Goal: Task Accomplishment & Management: Complete application form

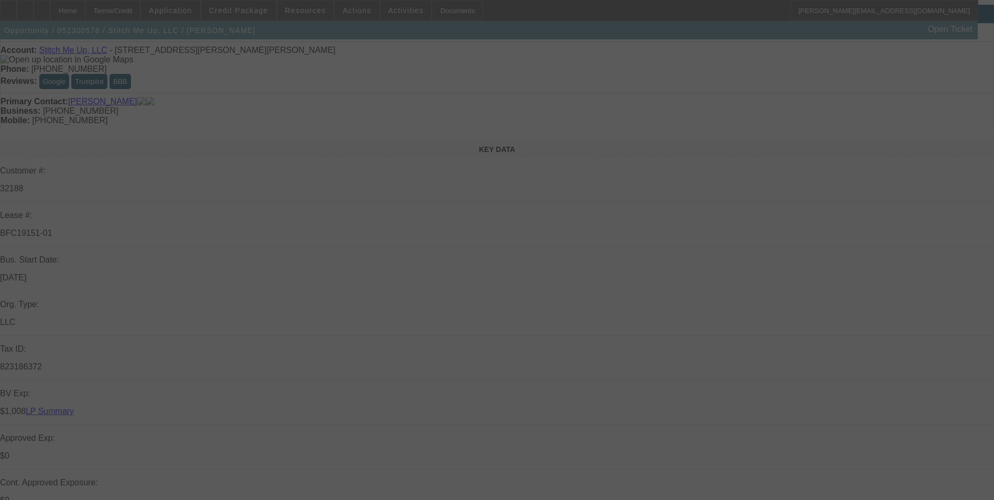
scroll to position [105, 0]
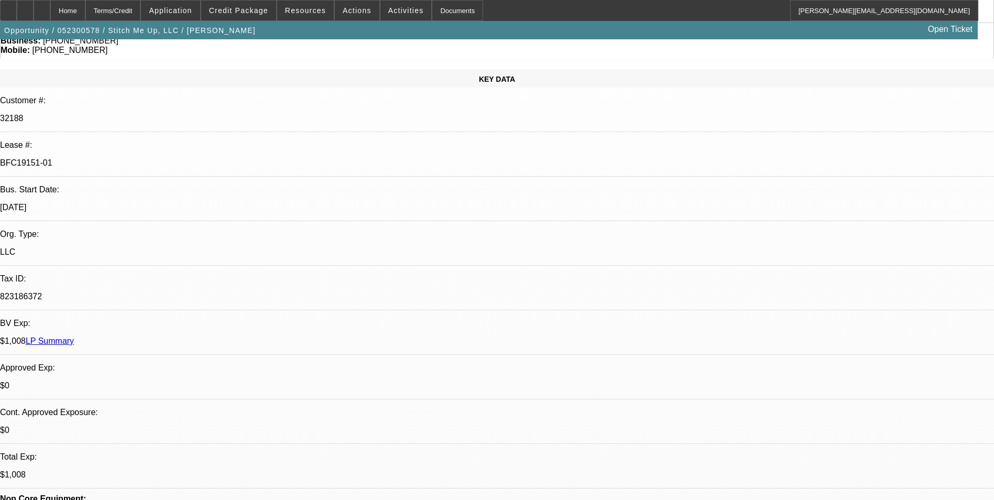
select select "0"
select select "2"
select select "0.1"
select select "0"
select select "2"
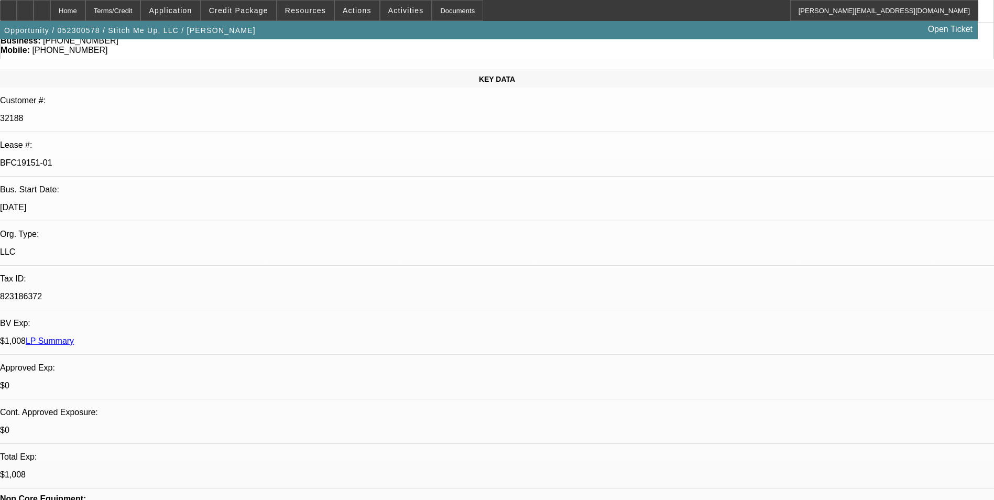
select select "0.1"
select select "0"
select select "2"
select select "0.1"
select select "0"
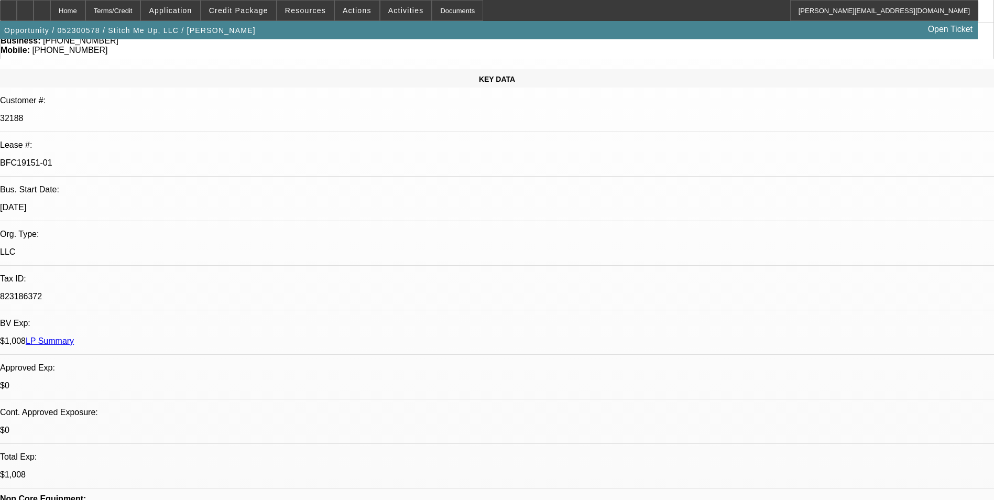
select select "2"
select select "0"
select select "1"
select select "2"
select select "4"
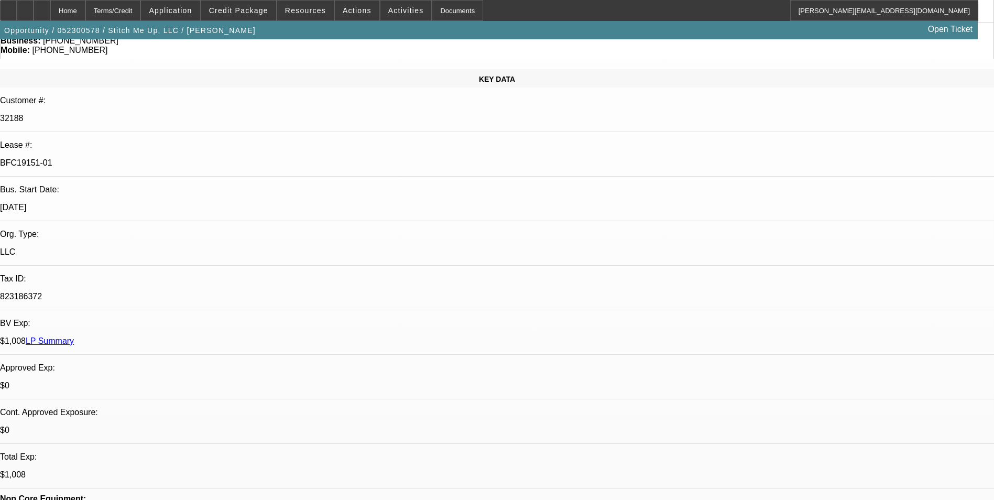
select select "1"
select select "2"
select select "4"
select select "1"
select select "2"
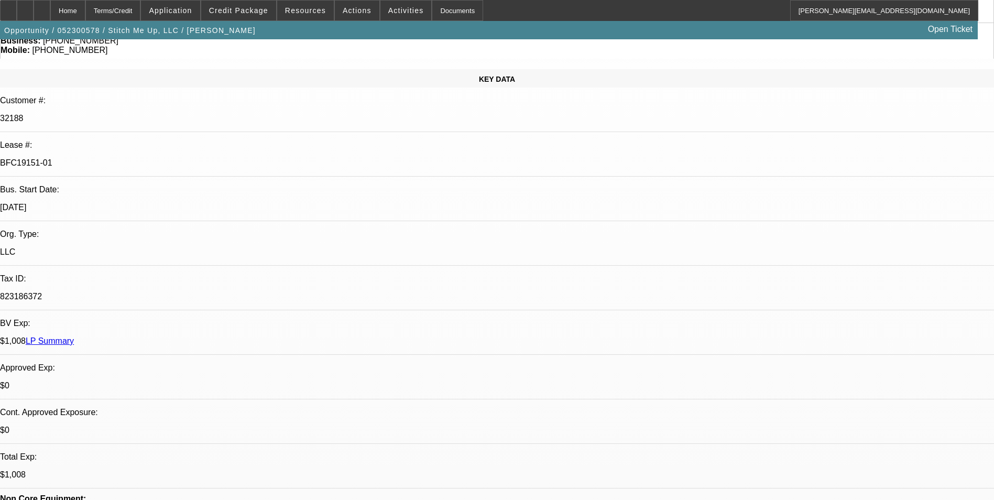
select select "4"
select select "1"
select select "2"
select select "6"
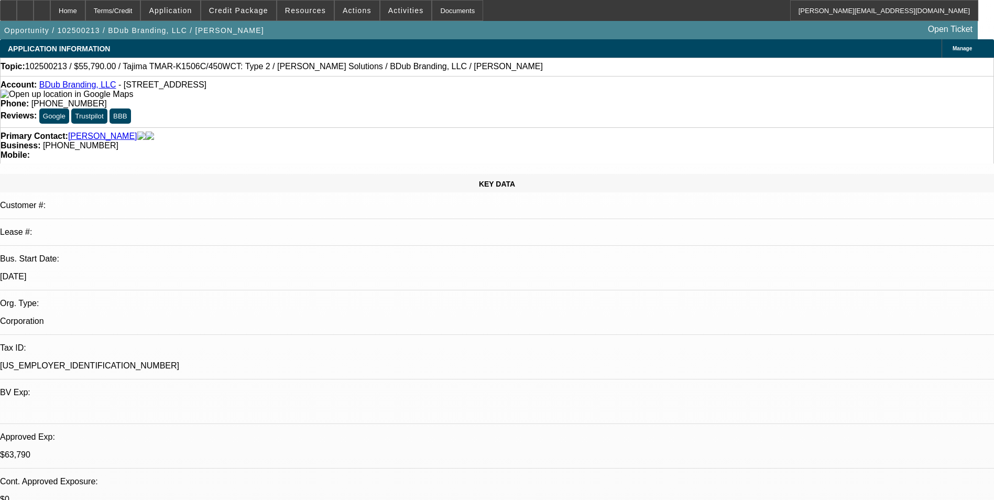
select select "0"
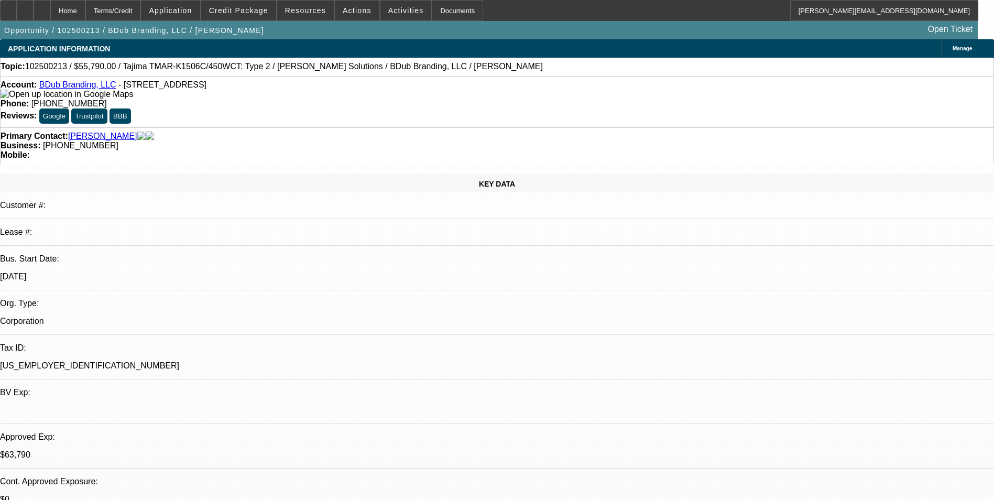
select select "2"
select select "0"
select select "2"
select select "0"
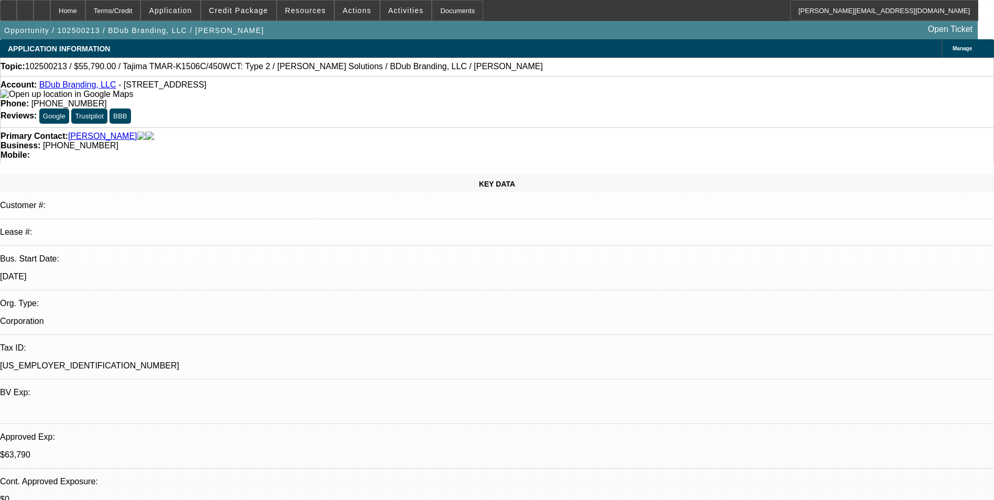
select select "1"
select select "2"
select select "6"
select select "1"
select select "2"
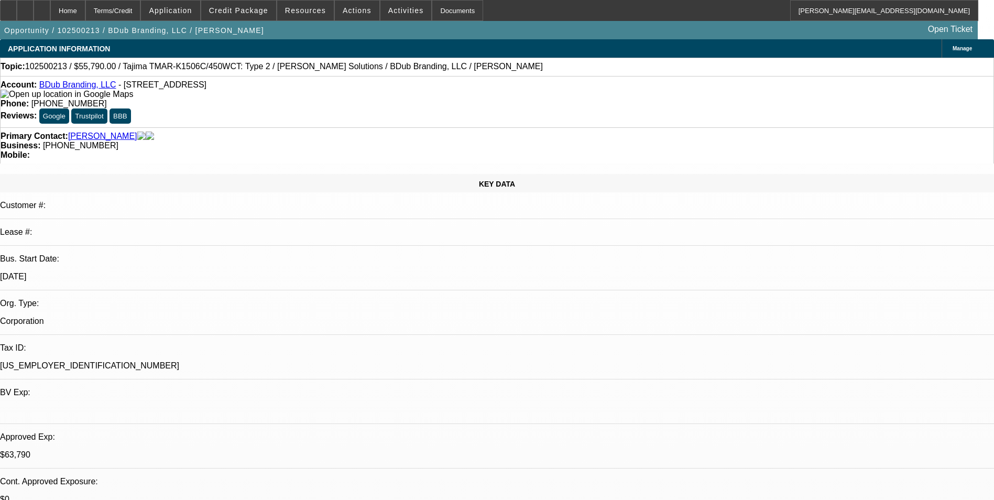
select select "6"
select select "1"
select select "2"
select select "6"
select select "1"
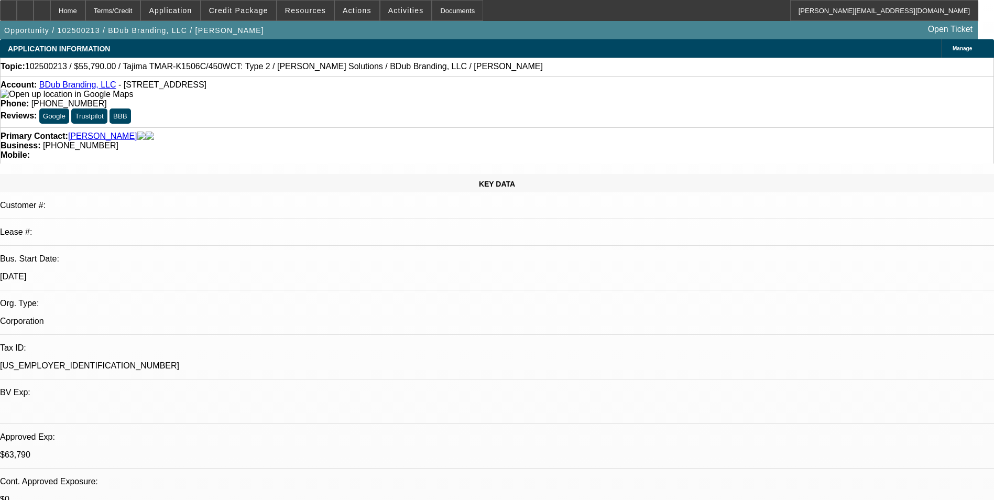
select select "2"
select select "6"
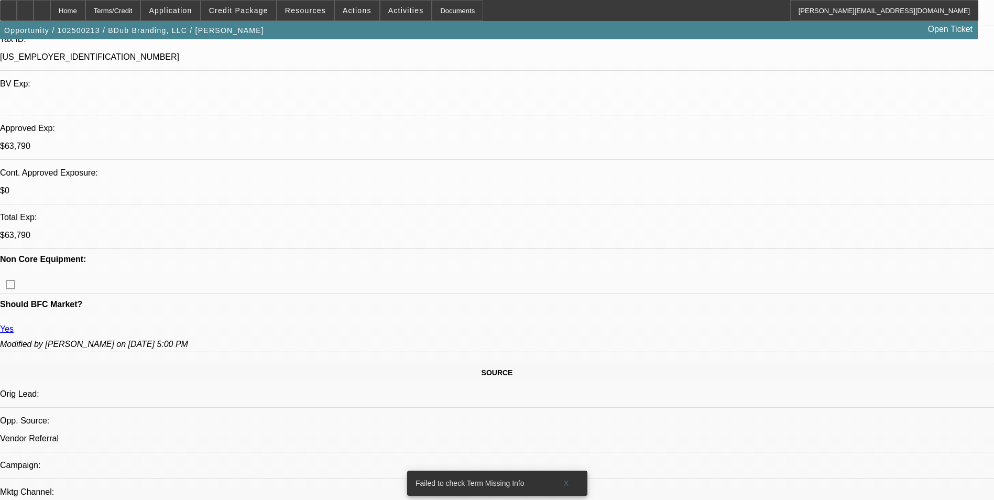
scroll to position [262, 0]
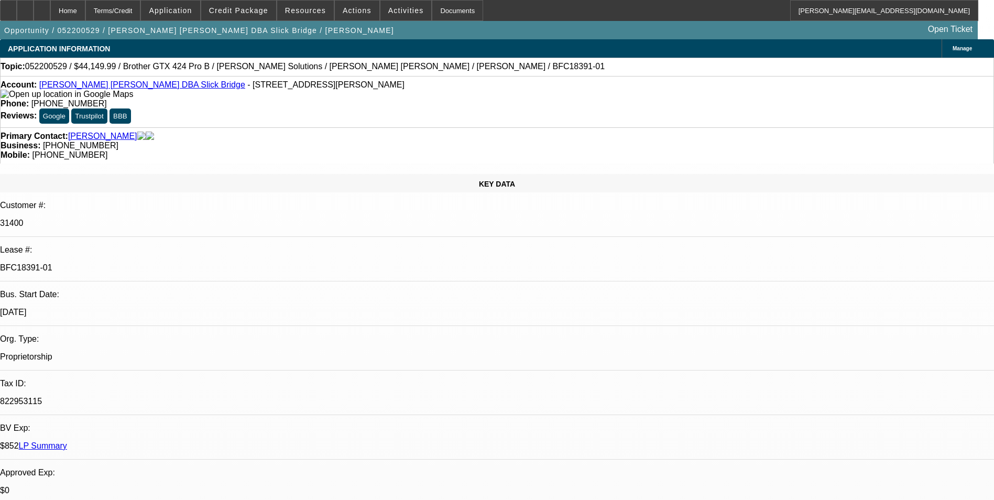
select select "0"
select select "0.1"
select select "4"
select select "0"
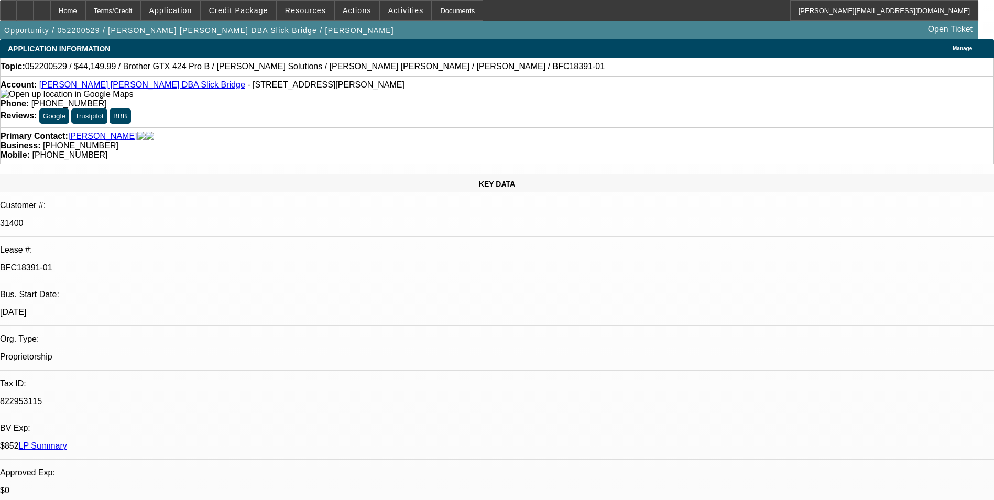
select select "0"
select select "0.1"
select select "4"
select select "0"
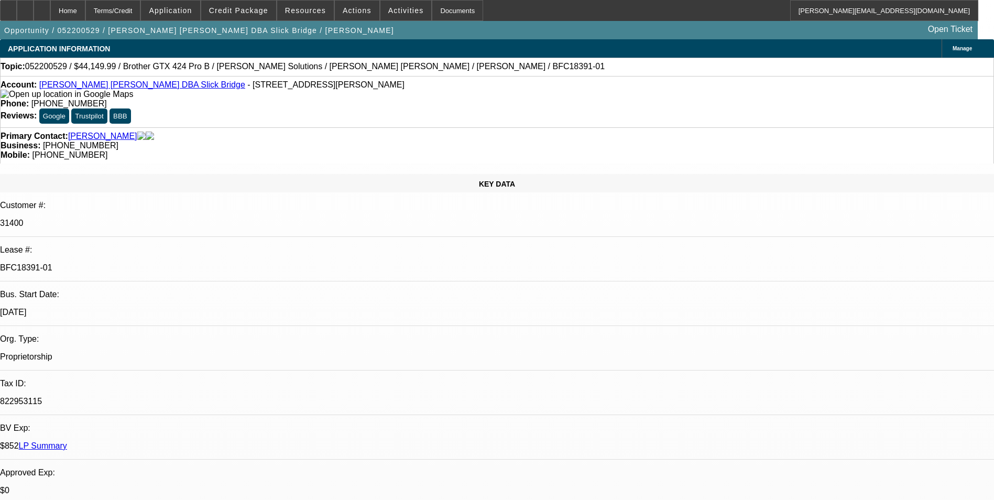
select select "0.1"
select select "4"
select select "0"
select select "0.1"
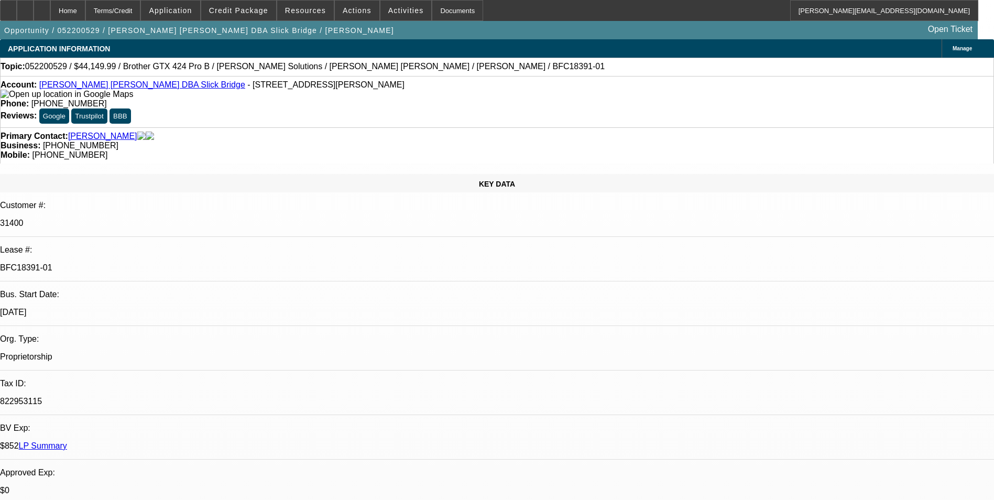
select select "4"
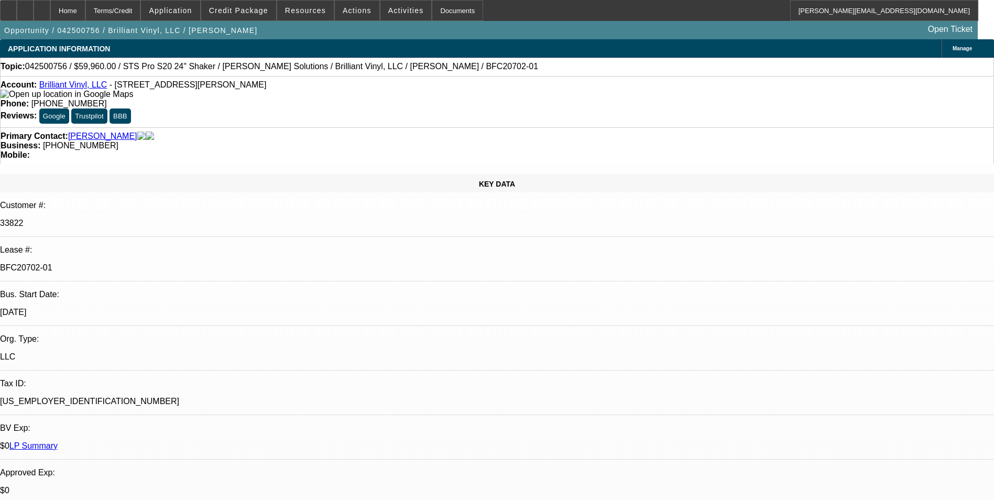
select select "0"
select select "2"
select select "0"
select select "2"
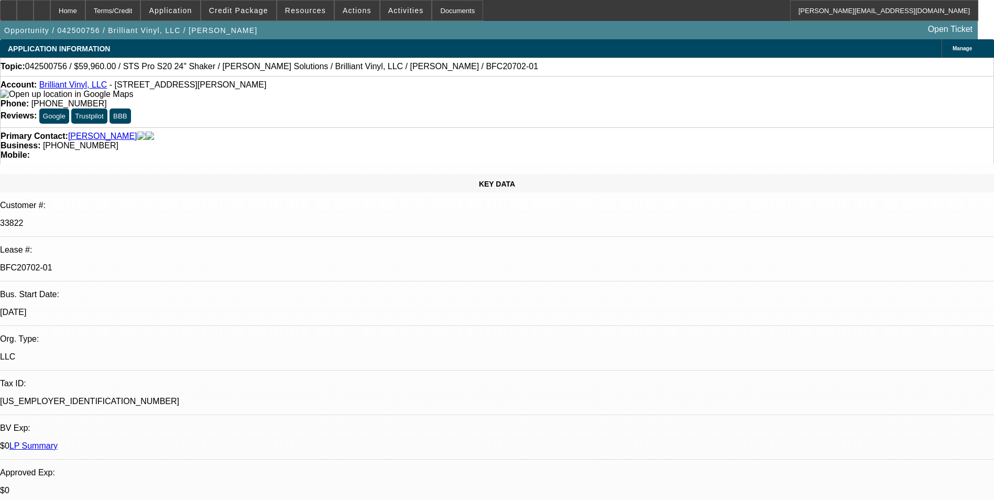
select select "0"
select select "1"
select select "2"
select select "6"
select select "1"
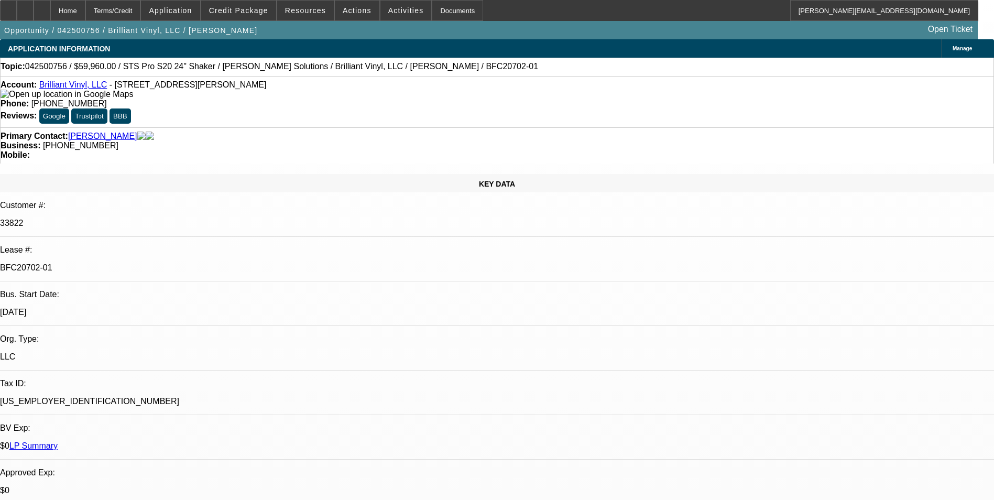
select select "2"
select select "6"
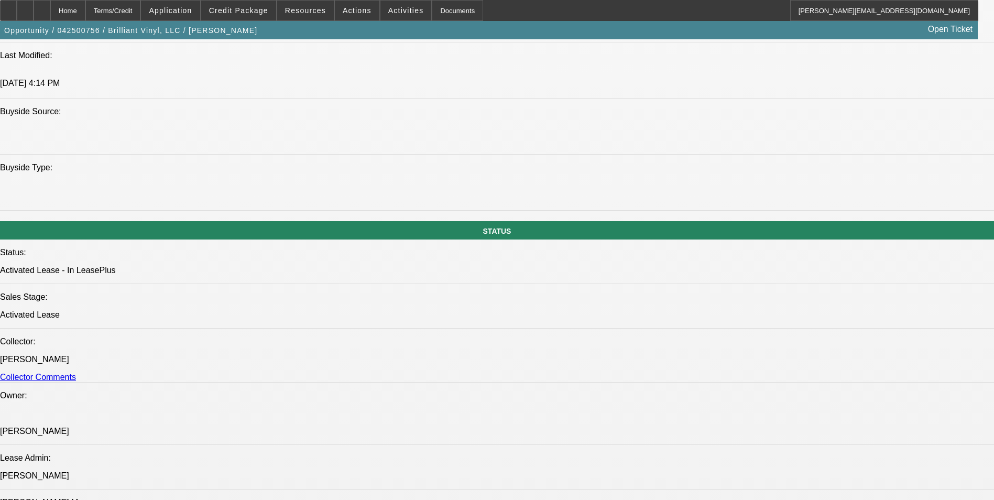
scroll to position [891, 0]
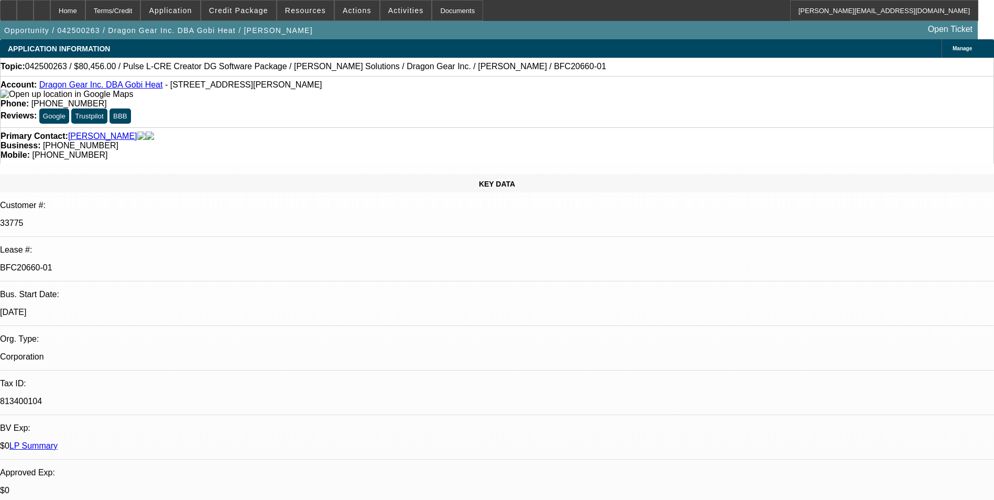
select select "0"
select select "2"
select select "0"
select select "2"
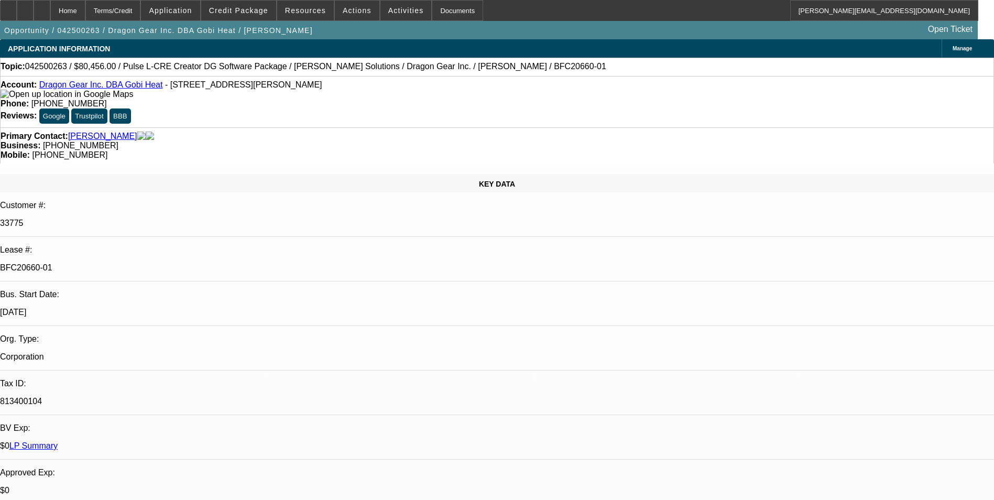
select select "0"
select select "2"
select select "0"
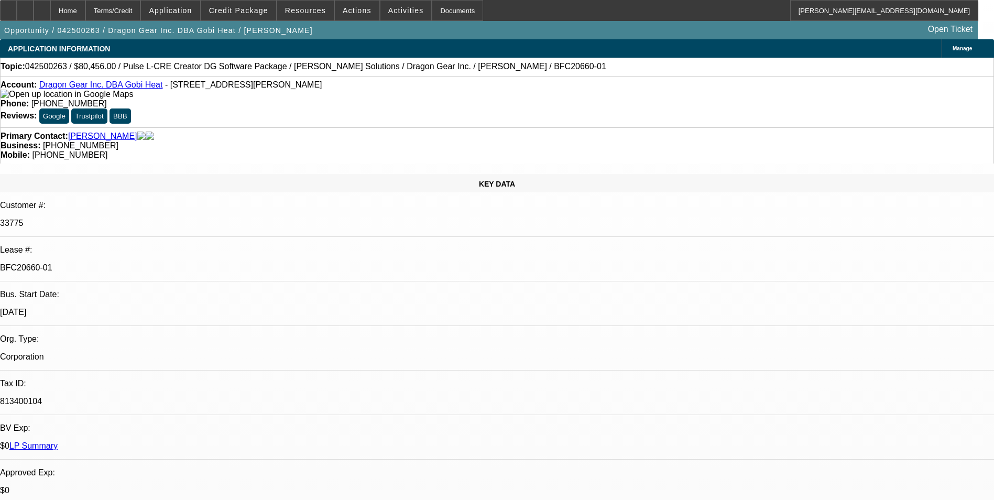
select select "2"
select select "0"
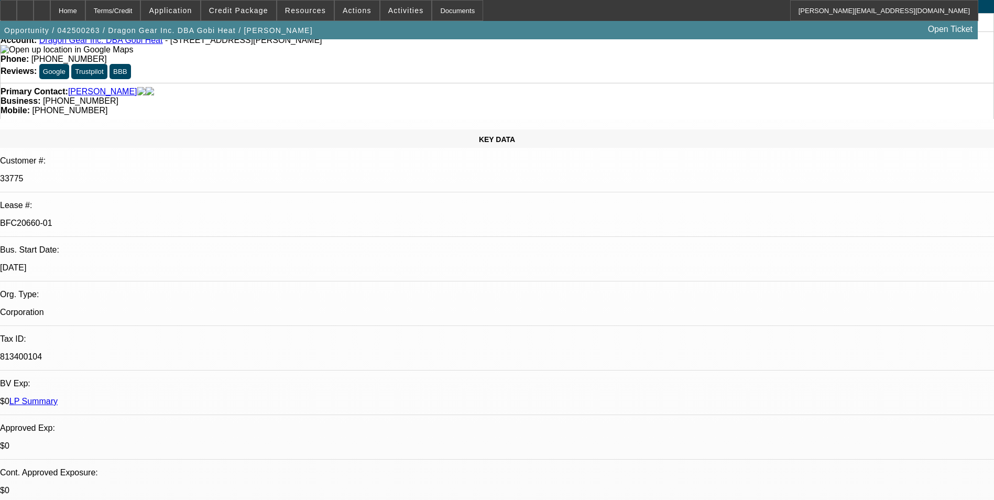
select select "1"
select select "2"
select select "6"
select select "1"
select select "2"
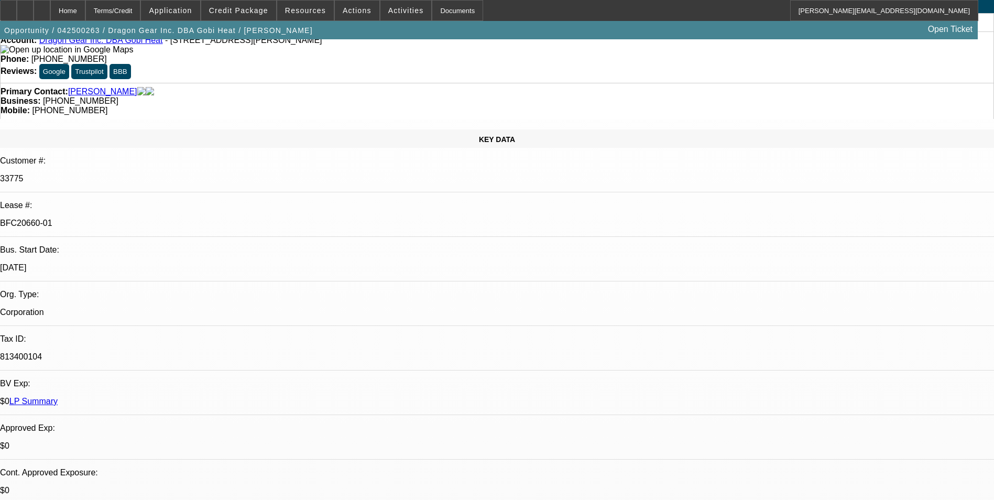
select select "6"
select select "1"
select select "2"
select select "6"
select select "1"
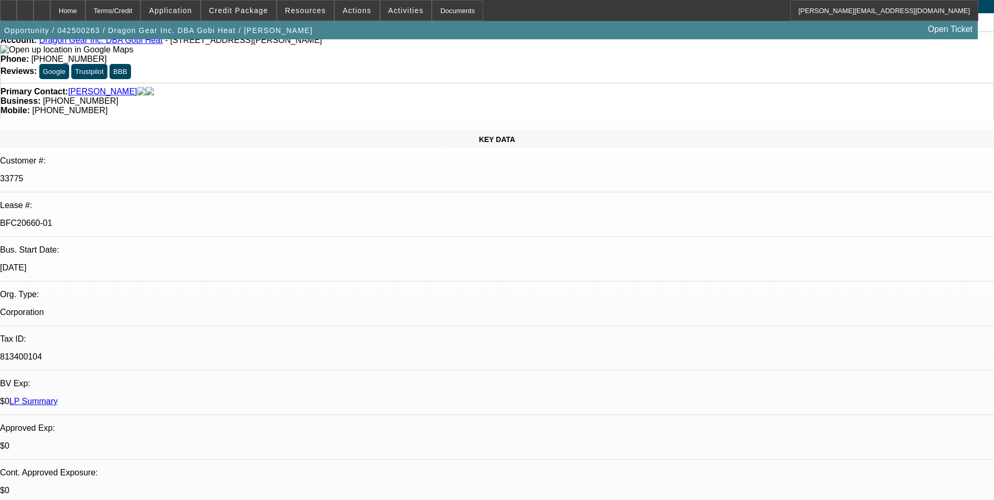
select select "2"
select select "6"
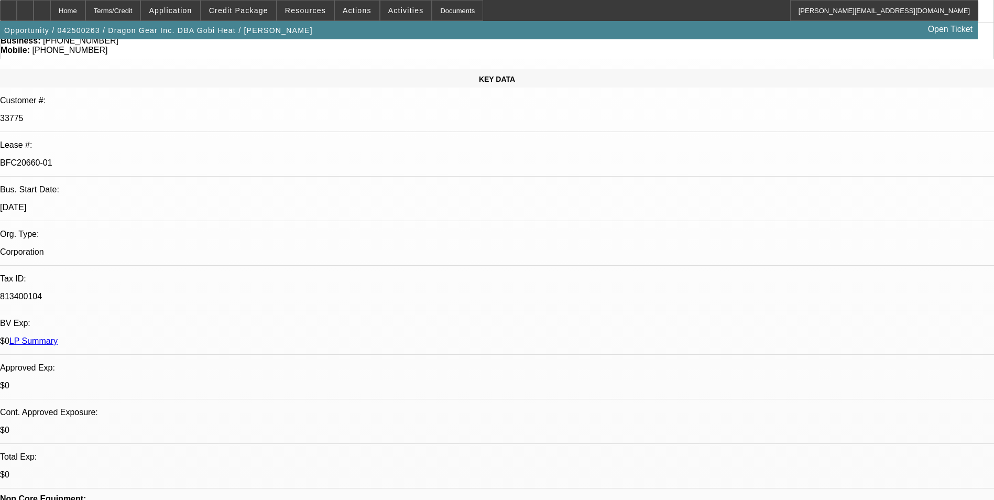
scroll to position [734, 0]
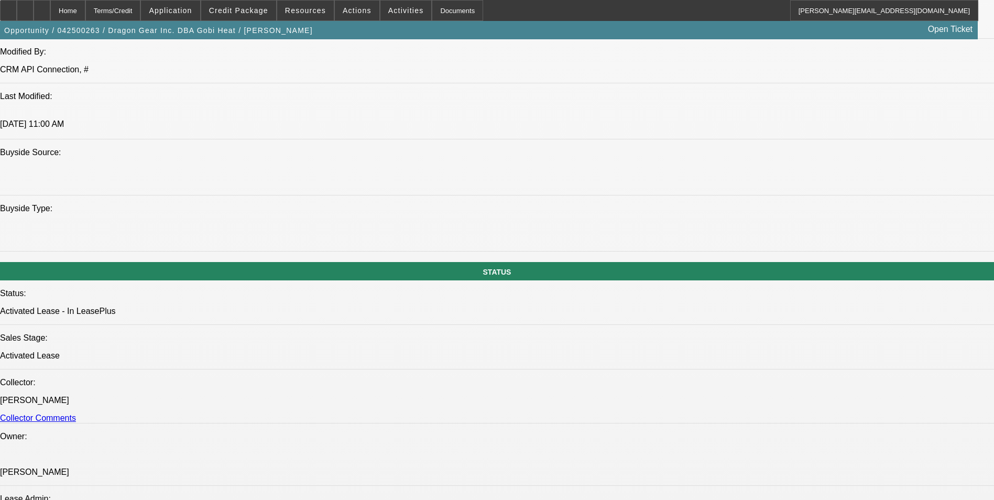
scroll to position [944, 0]
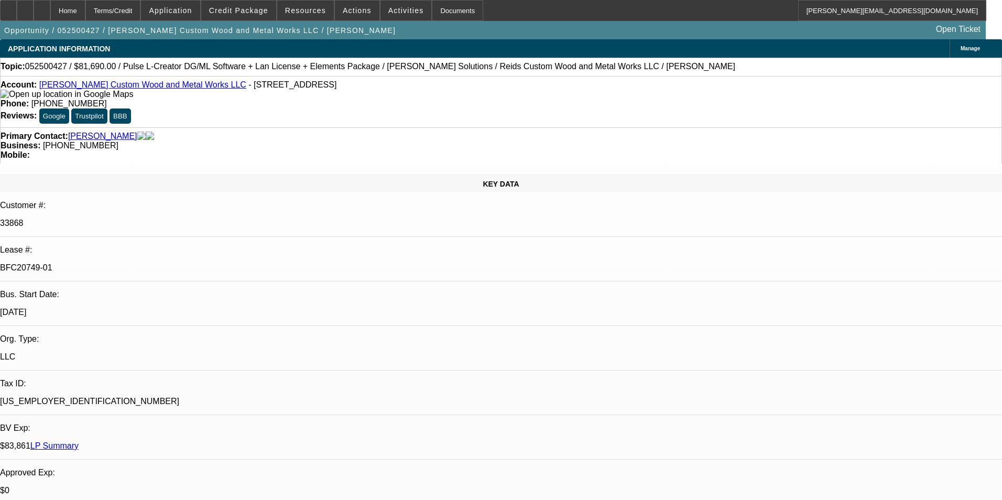
select select "0"
select select "2"
select select "0"
select select "2"
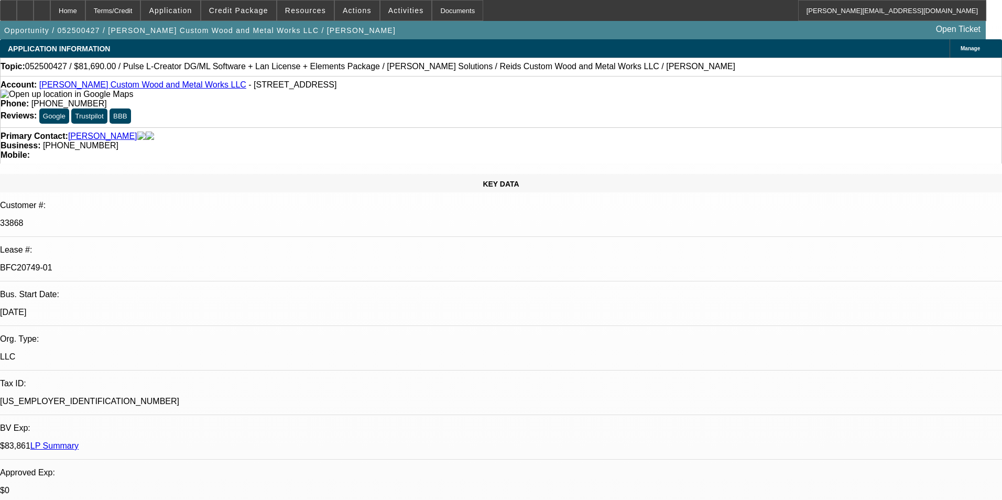
select select "0"
select select "2"
select select "0"
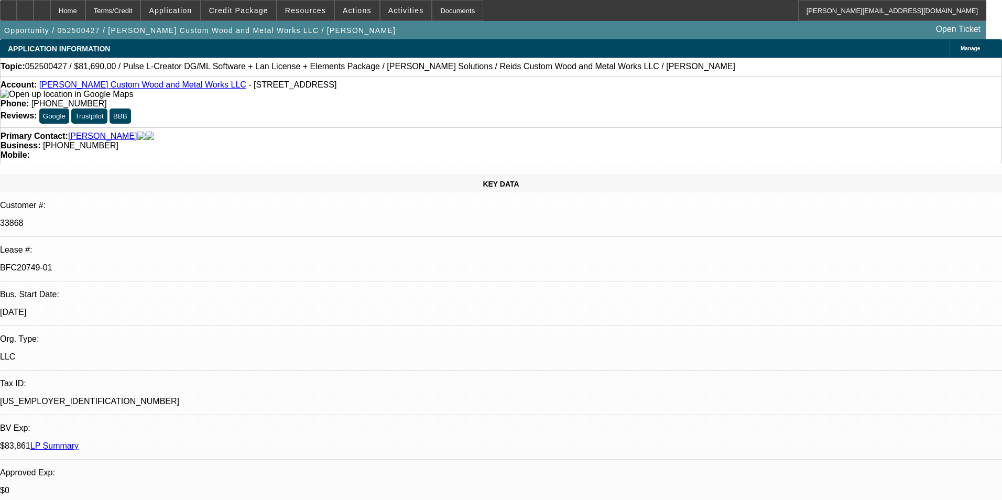
select select "2"
select select "0"
select select "1"
select select "2"
select select "6"
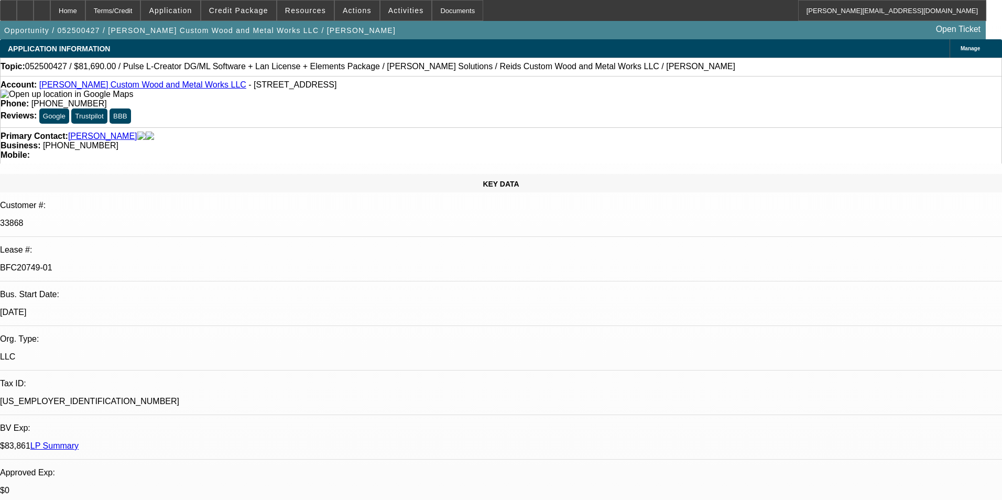
select select "1"
select select "2"
select select "6"
select select "1"
select select "2"
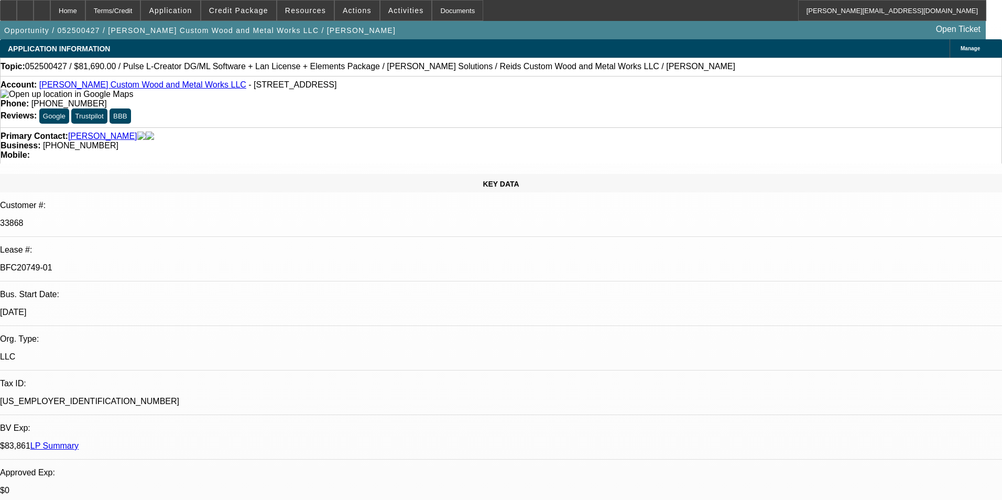
select select "6"
select select "1"
select select "2"
select select "6"
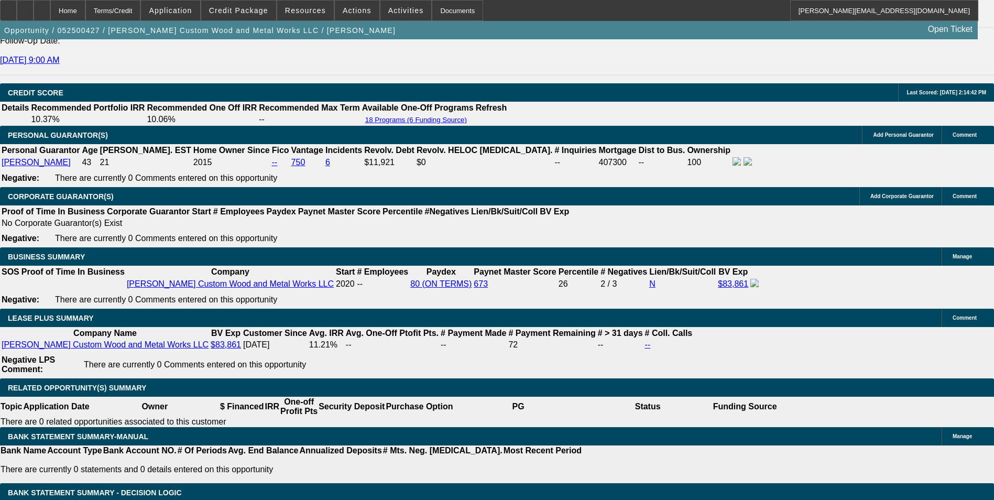
scroll to position [577, 0]
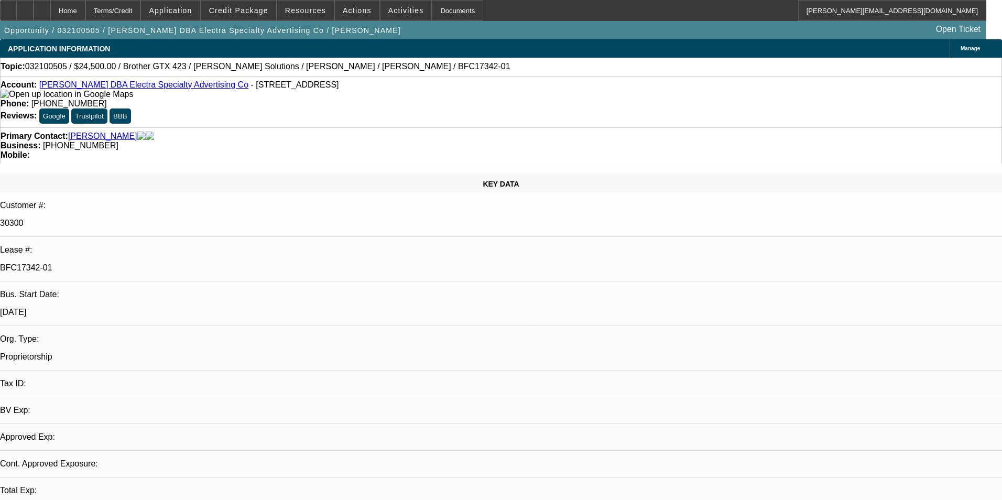
select select "0"
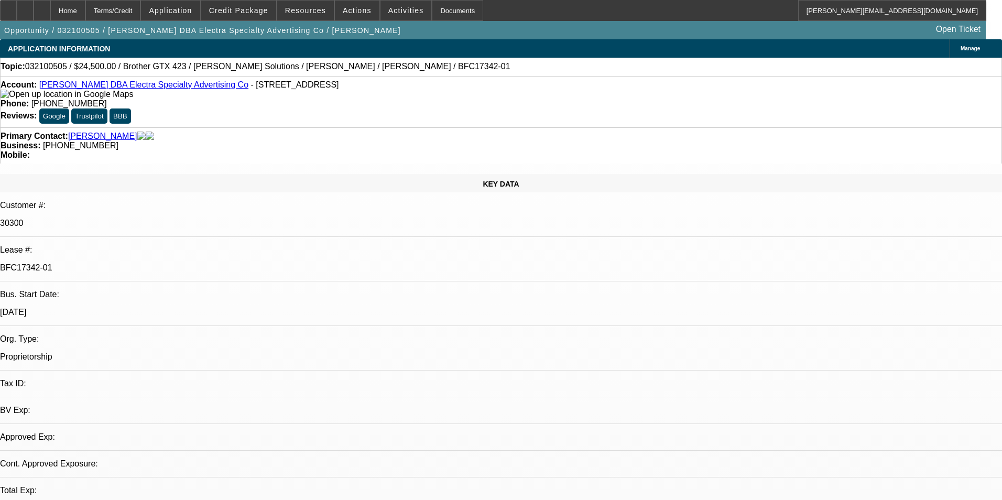
select select "0.1"
select select "0"
select select "0.1"
select select "0"
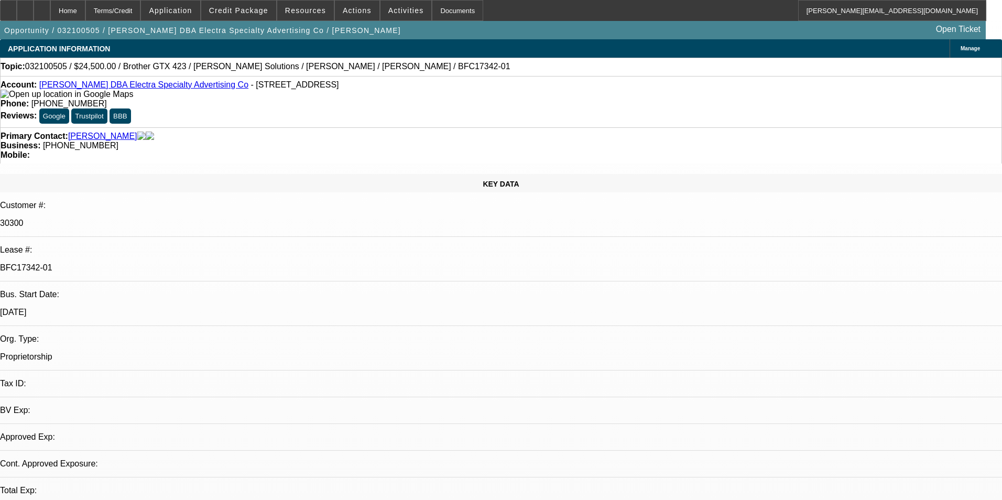
select select "0"
select select "0.1"
select select "1"
select select "6"
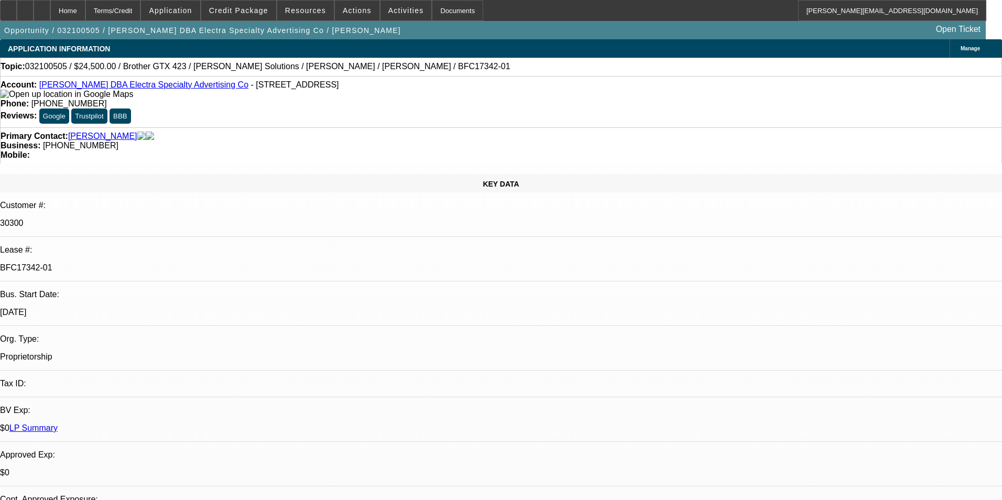
select select "1"
select select "4"
select select "1"
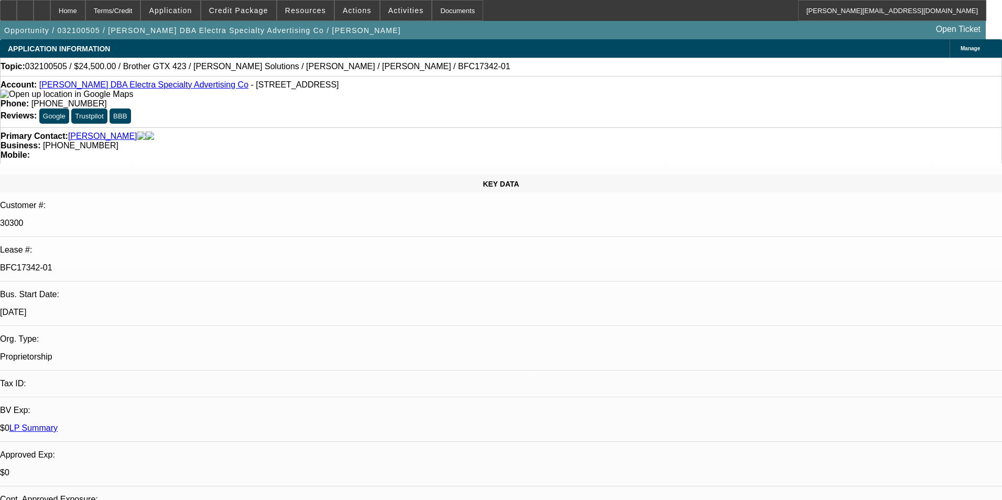
select select "4"
select select "1"
select select "4"
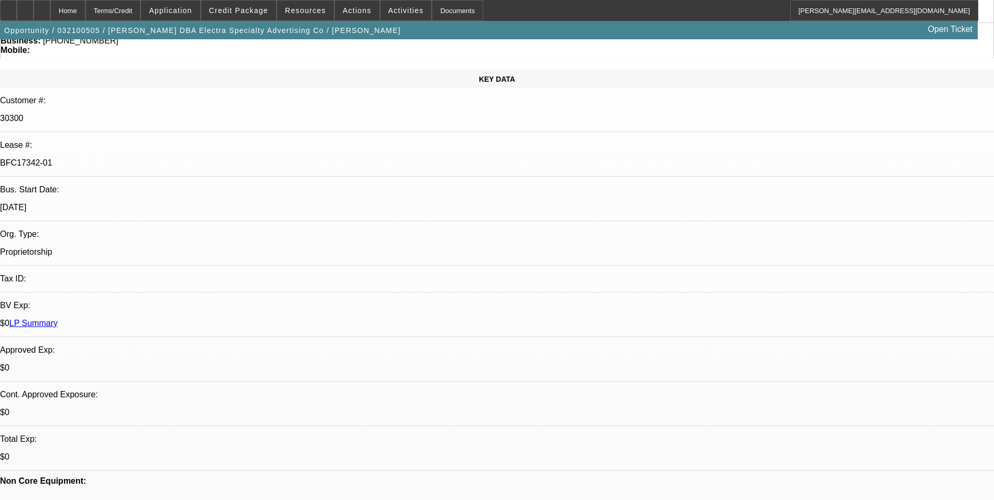
scroll to position [629, 0]
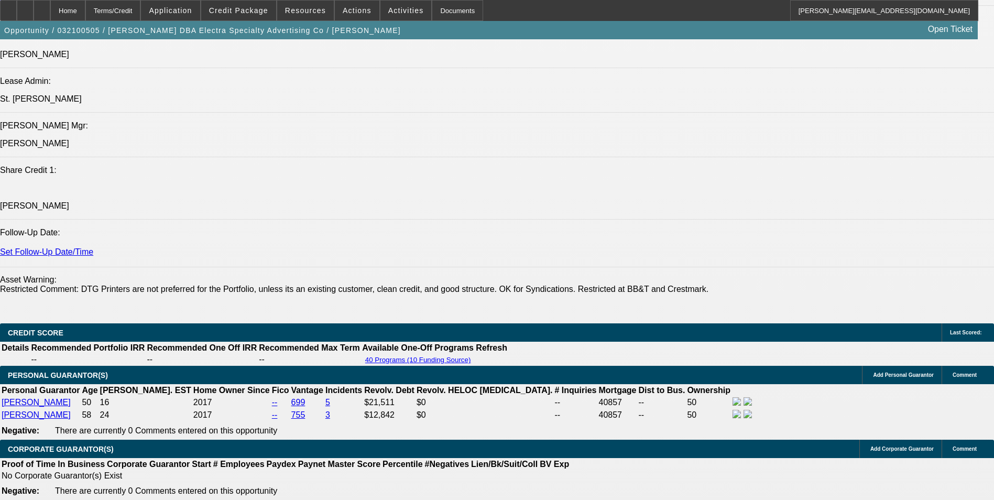
scroll to position [996, 0]
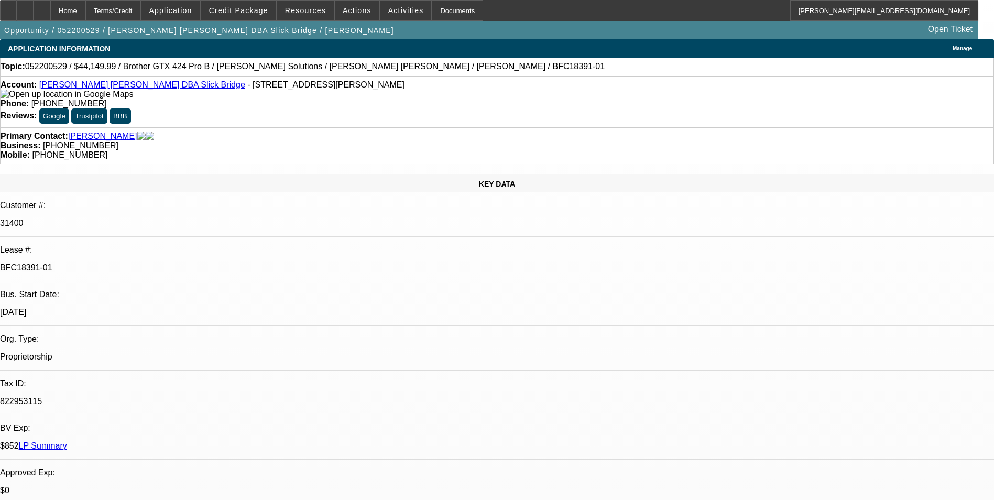
select select "0"
select select "0.1"
select select "4"
select select "0"
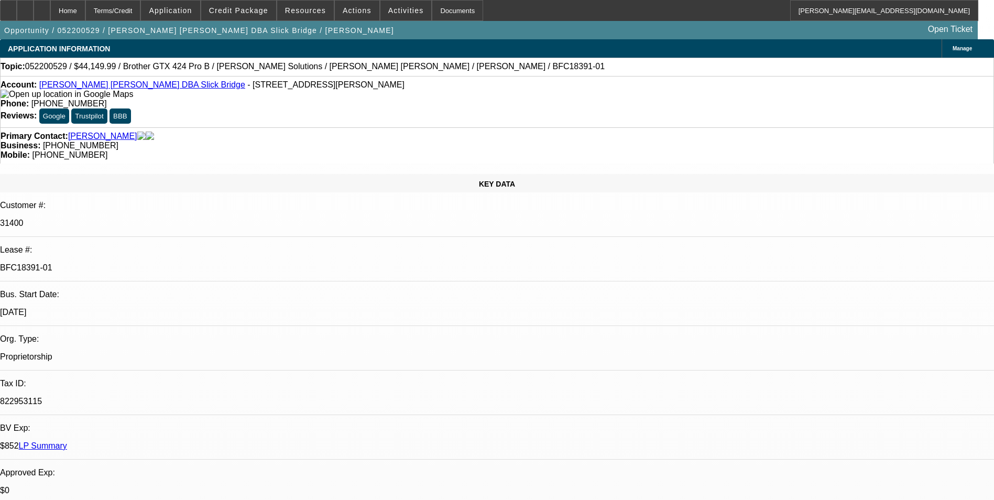
select select "0"
select select "0.1"
select select "4"
select select "0"
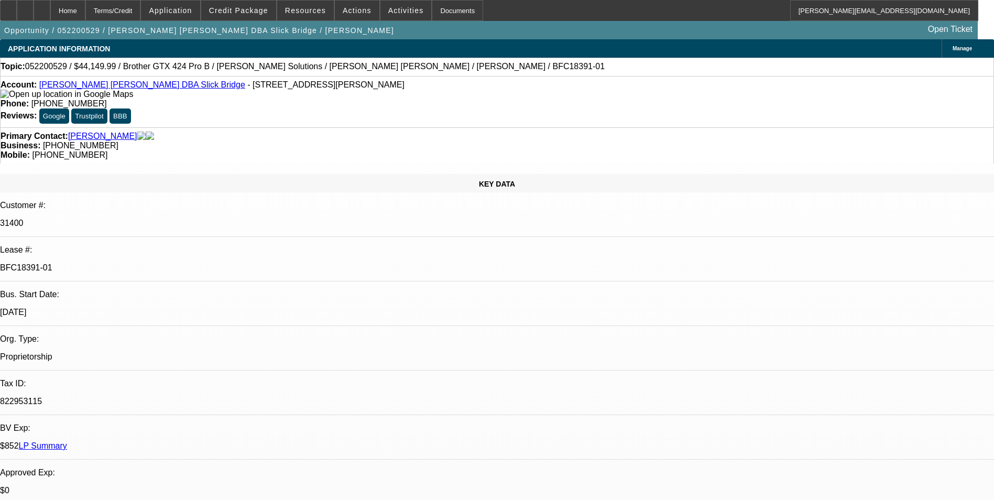
select select "0.1"
select select "4"
select select "0"
select select "0.1"
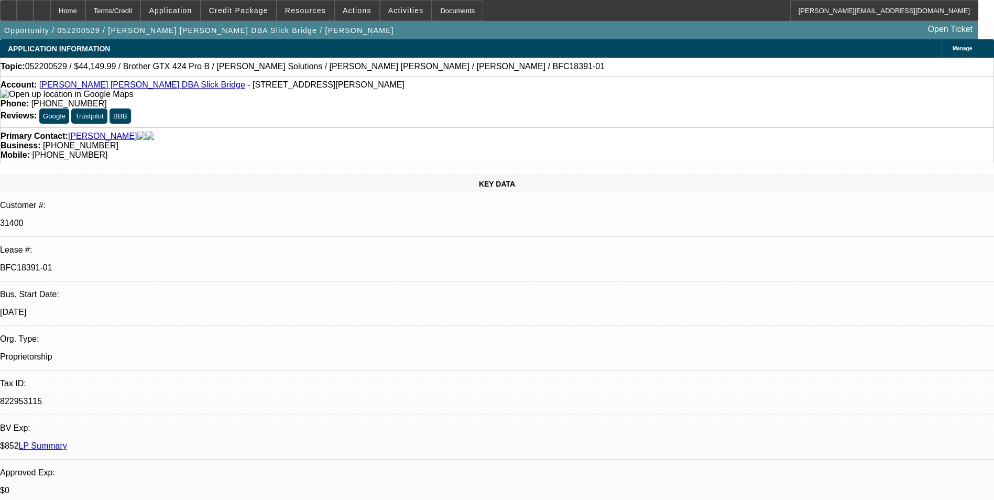
select select "4"
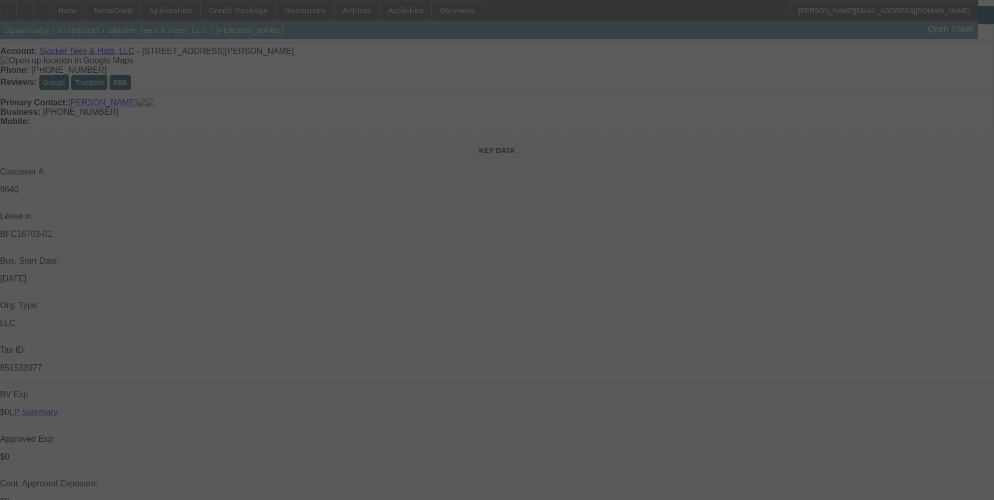
scroll to position [52, 0]
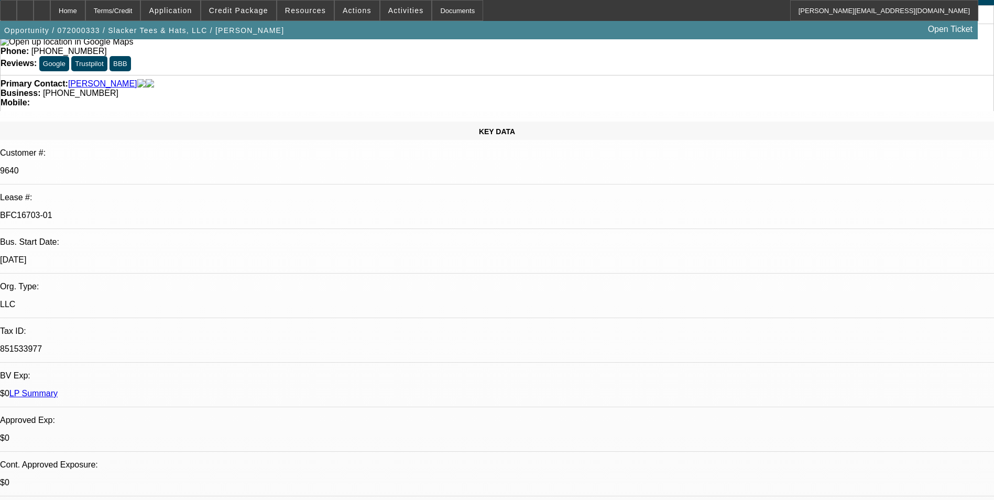
select select "0"
select select "2"
select select "0"
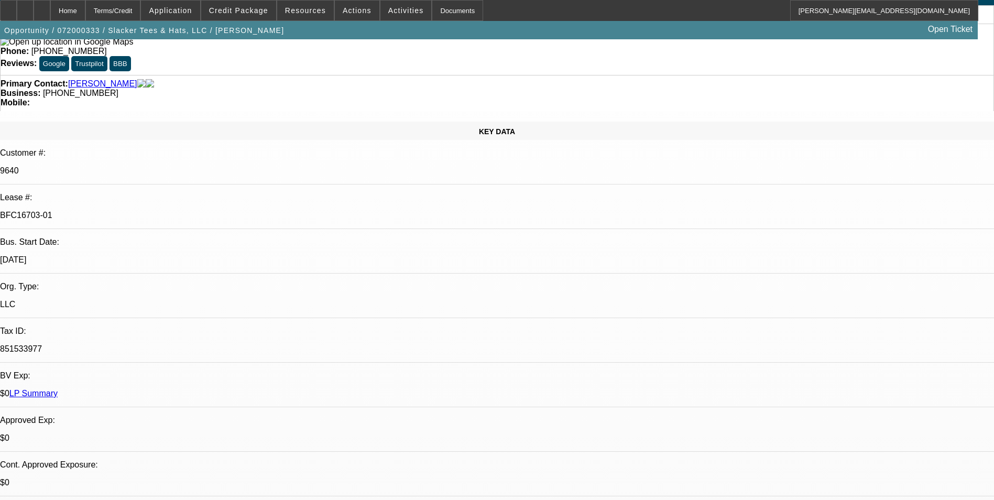
select select "0"
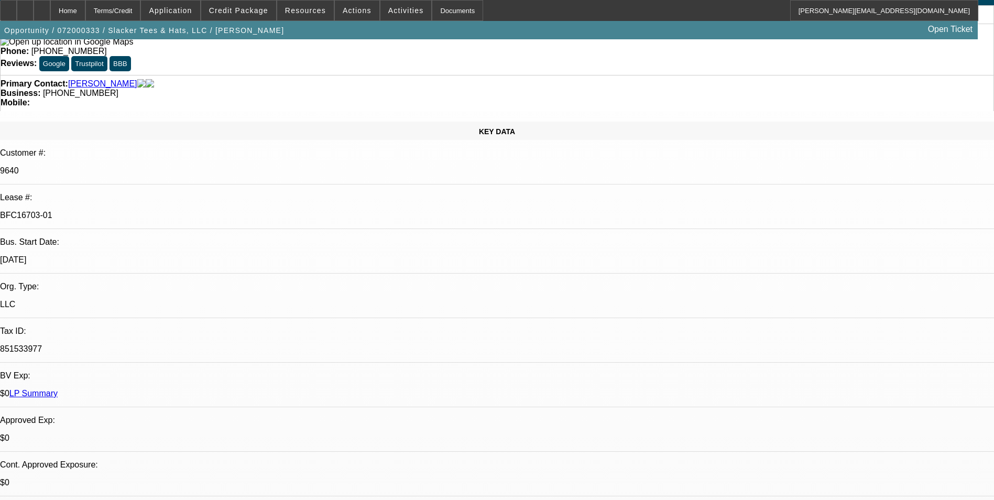
select select "2"
select select "0.1"
select select "1"
select select "2"
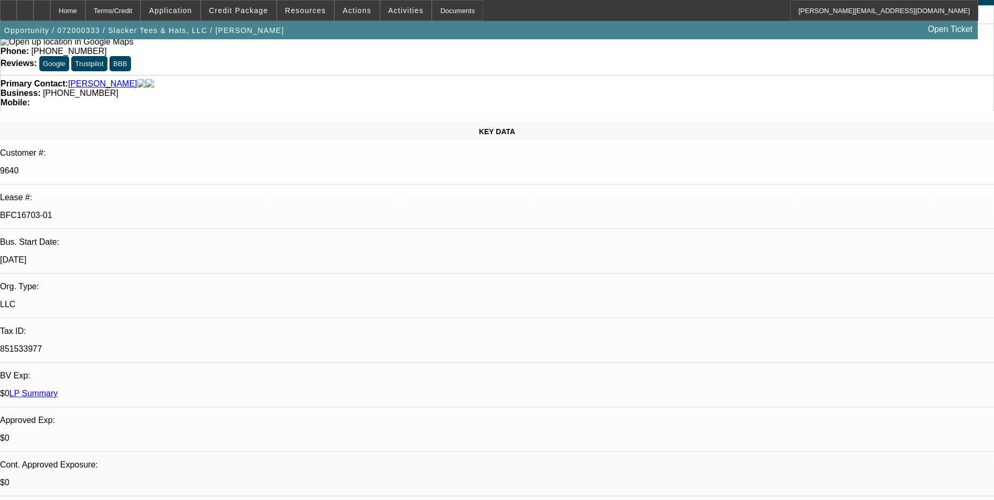
select select "1"
select select "2"
select select "1"
select select "2"
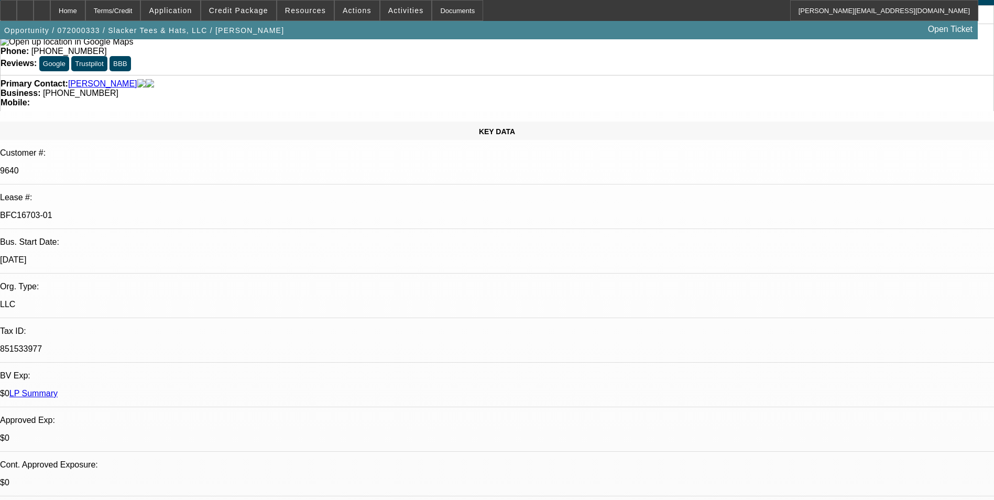
select select "2"
select select "1"
select select "2"
select select "8"
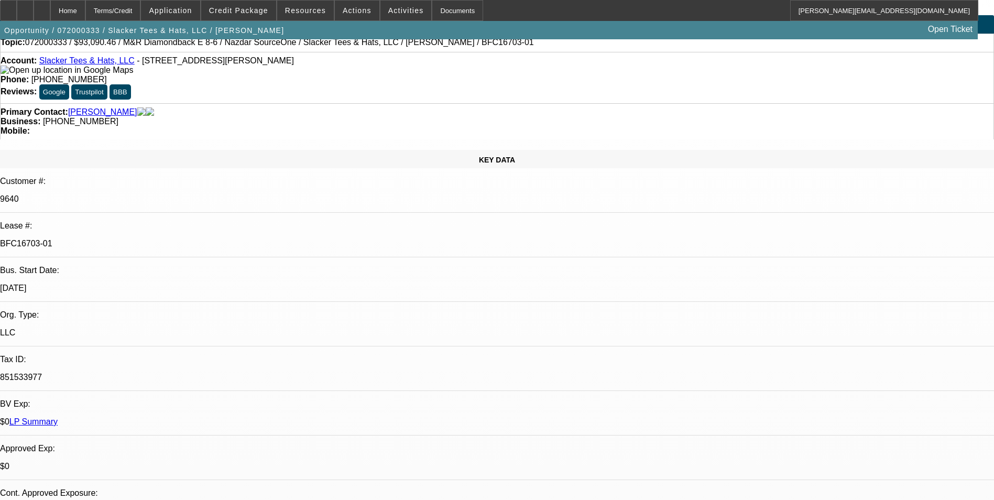
scroll to position [0, 0]
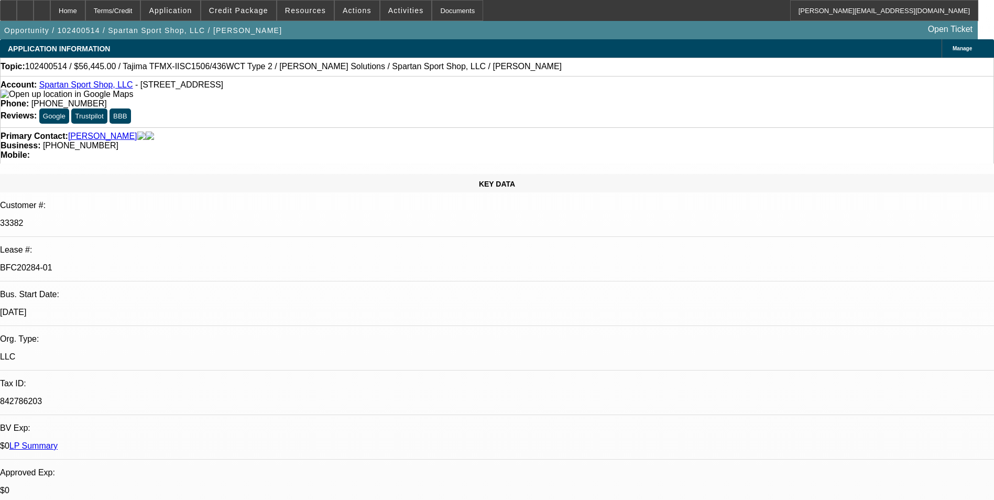
select select "0"
select select "2"
select select "0"
select select "2"
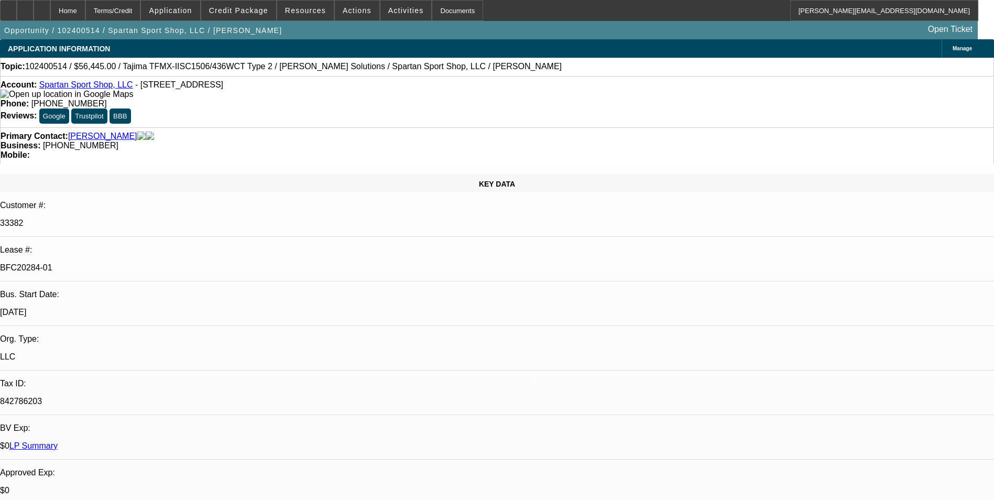
select select "0"
select select "2"
select select "0"
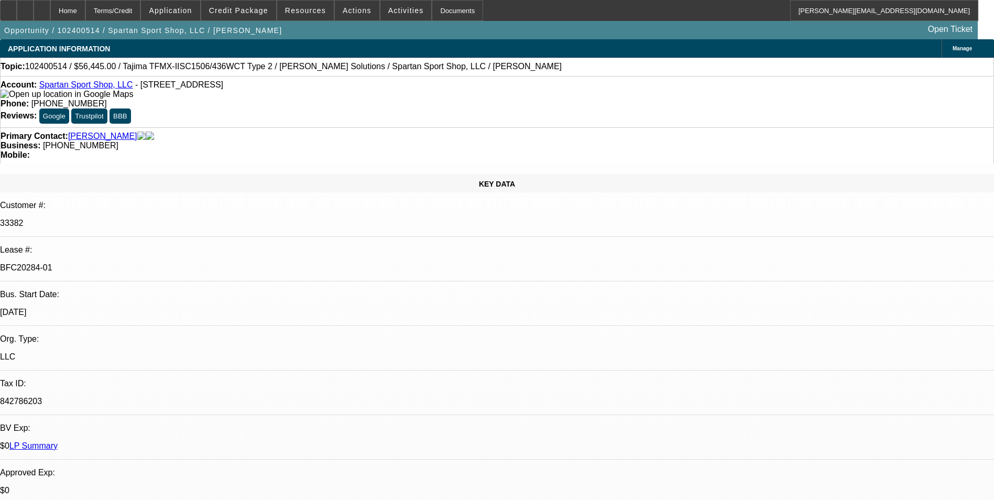
select select "2"
select select "0"
select select "1"
select select "2"
select select "6"
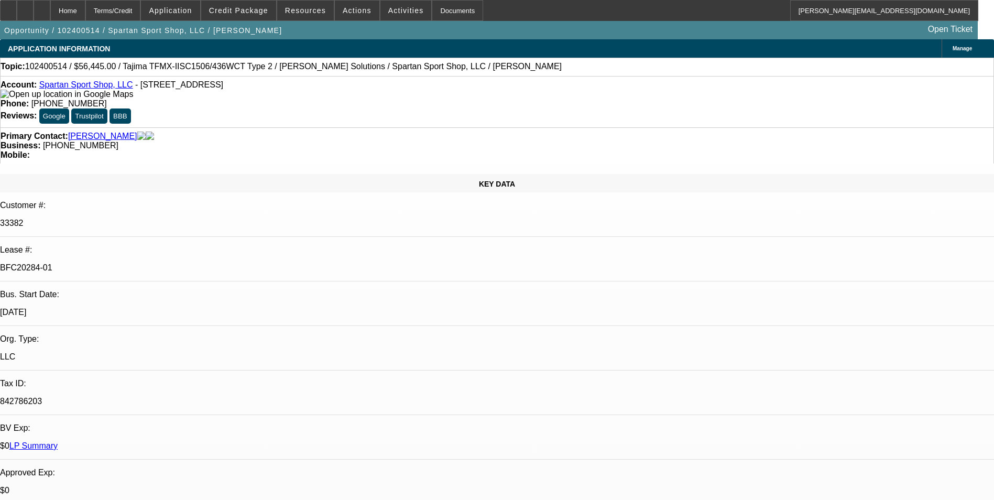
select select "1"
select select "2"
select select "6"
select select "1"
select select "2"
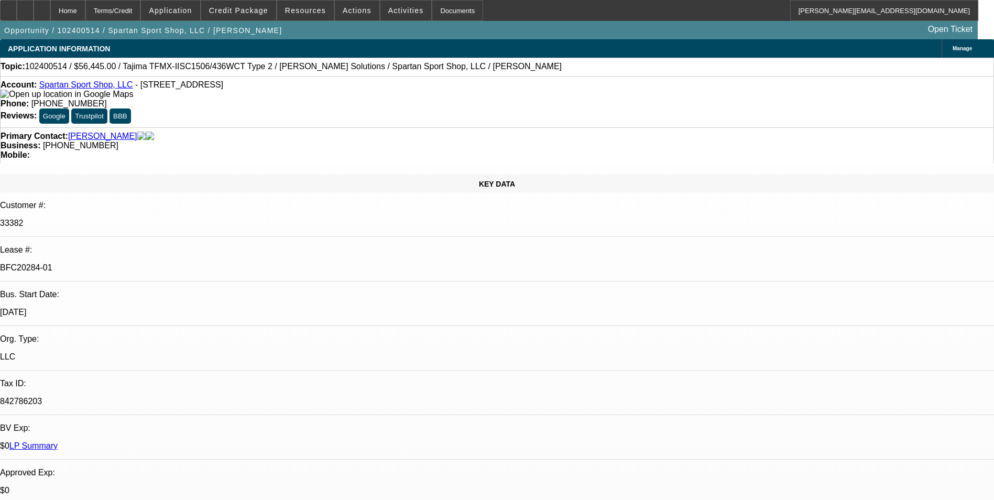
select select "6"
select select "1"
select select "2"
select select "6"
